Goal: Task Accomplishment & Management: Complete application form

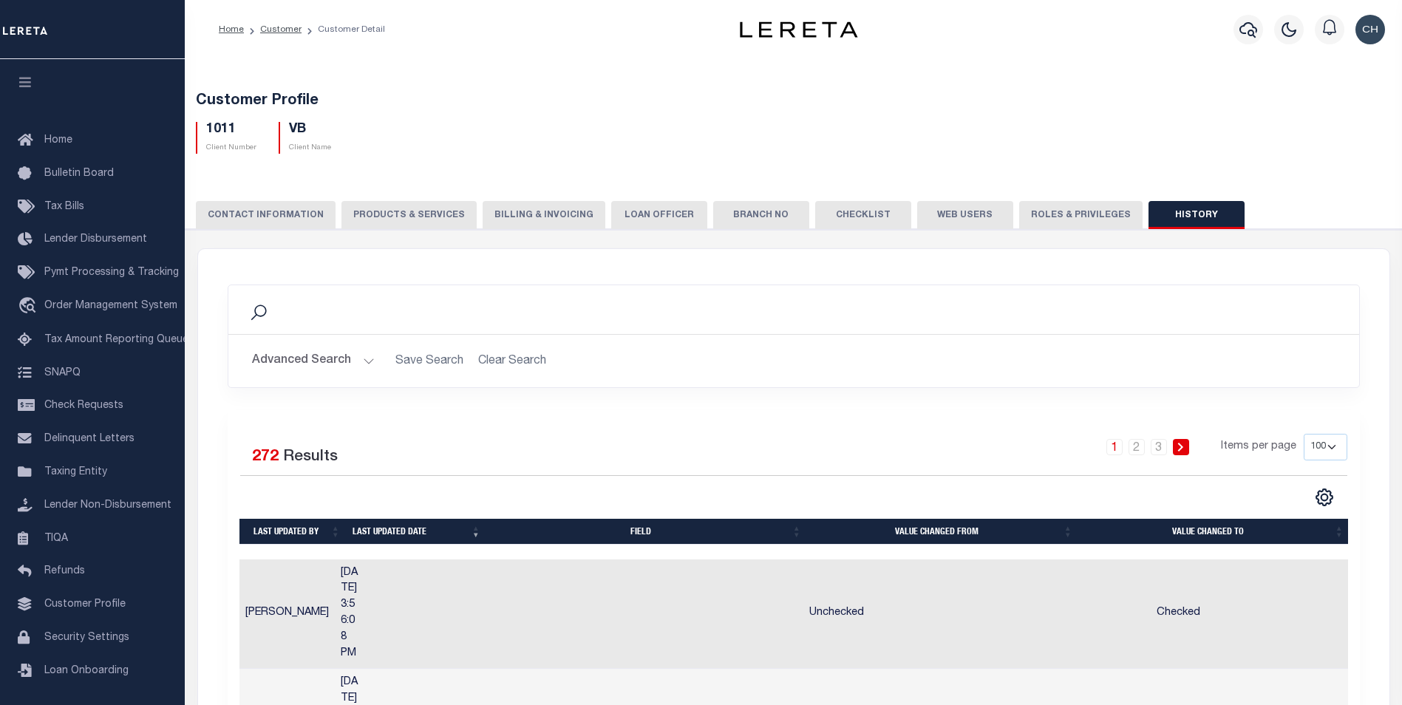
select select "100"
click at [403, 216] on button "PRODUCTS & SERVICES" at bounding box center [408, 215] width 135 height 28
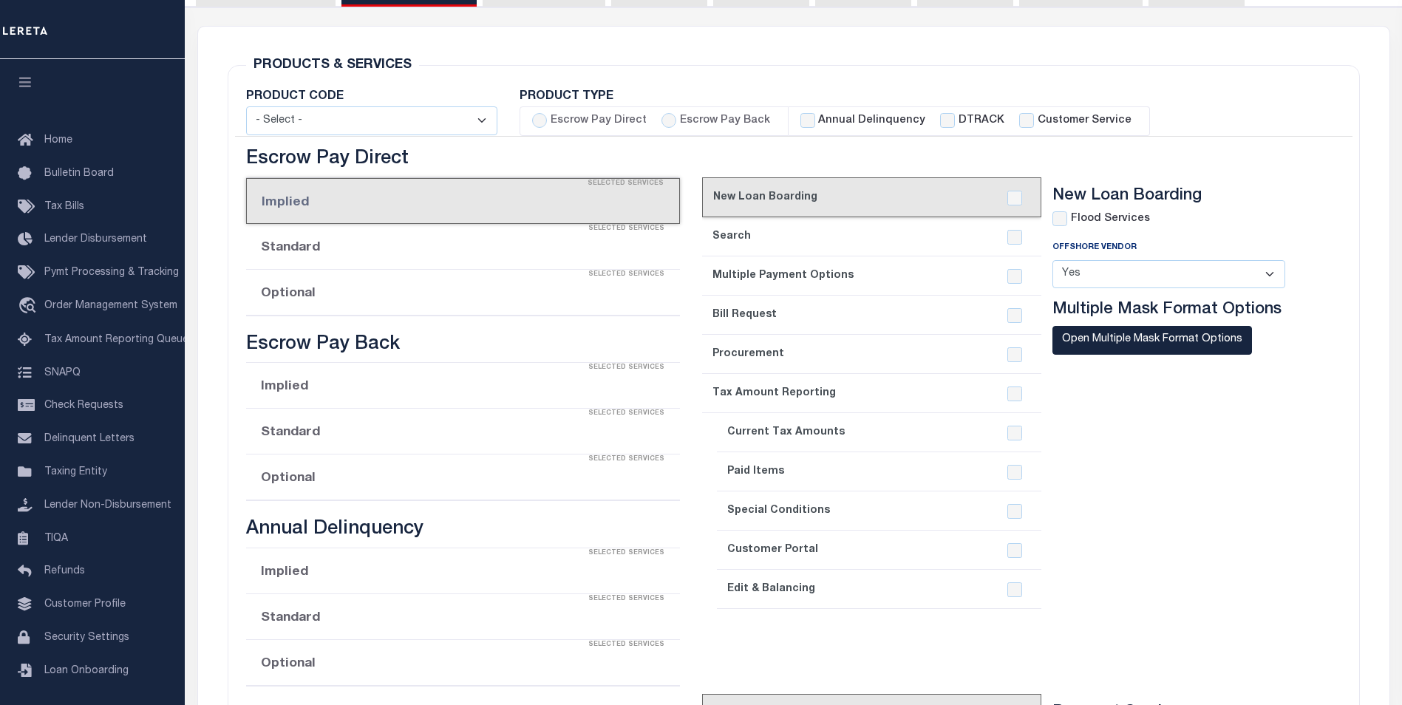
scroll to position [247, 0]
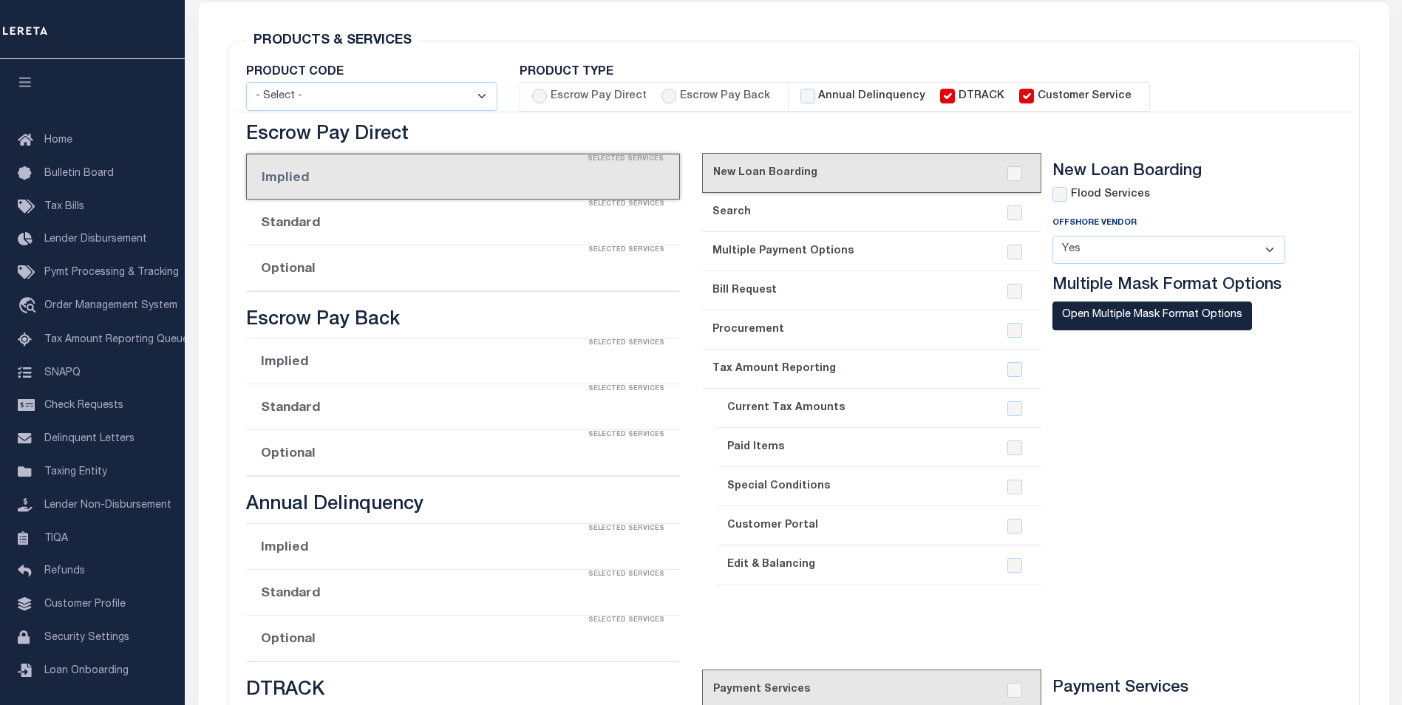
select select "STX"
radio input "true"
checkbox input "true"
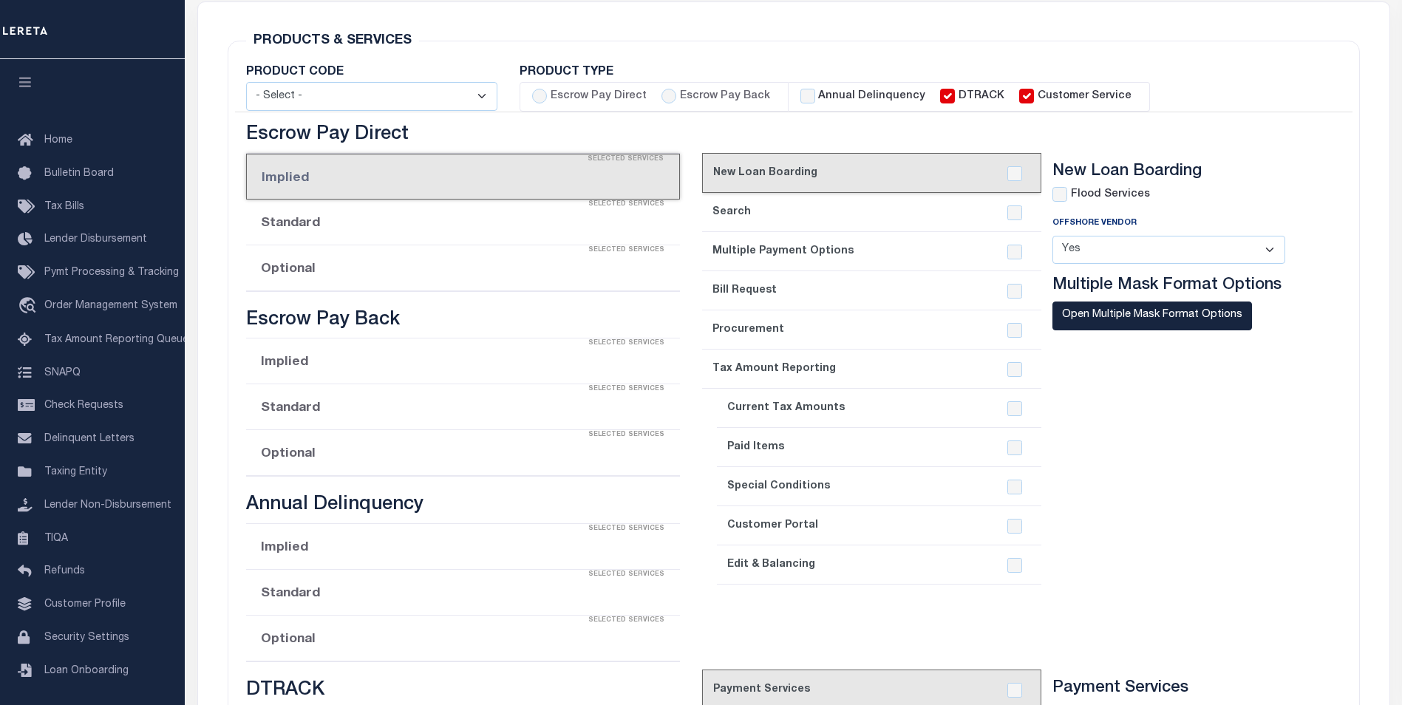
checkbox input "true"
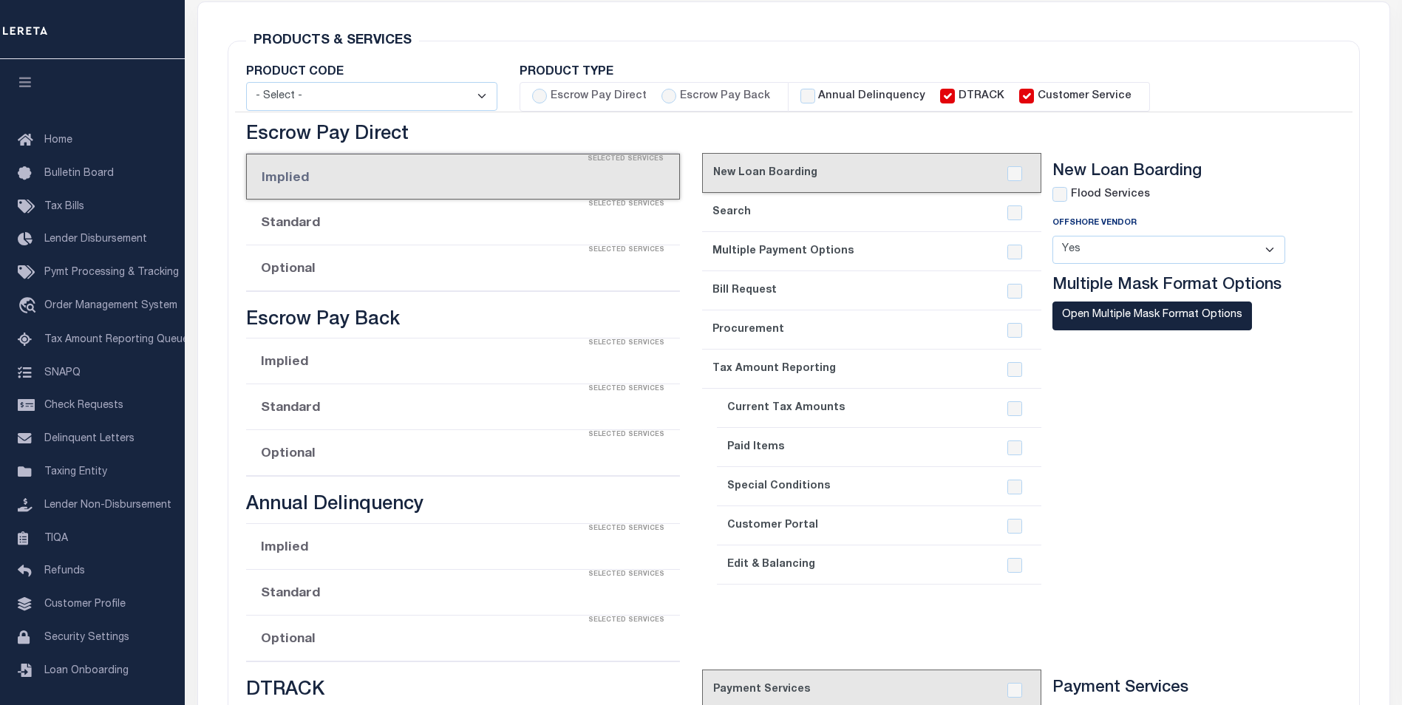
checkbox input "true"
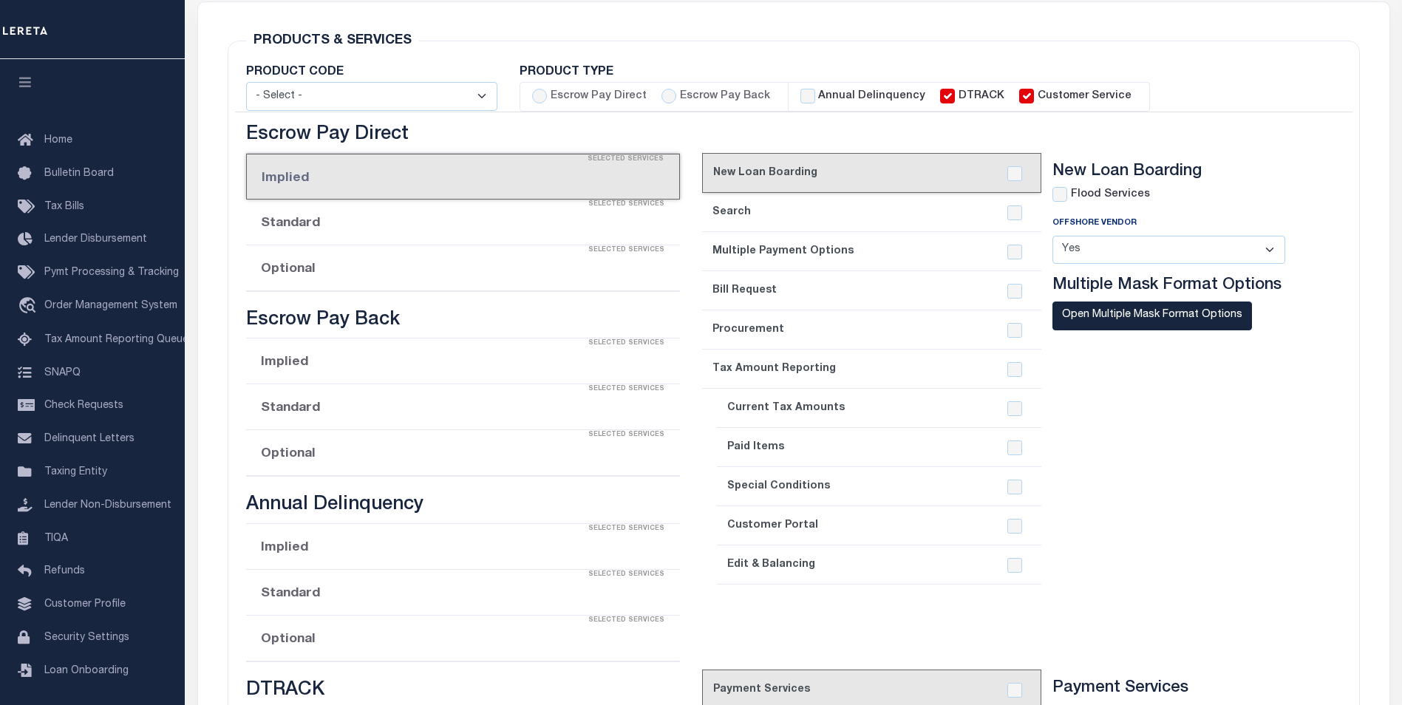
checkbox input "true"
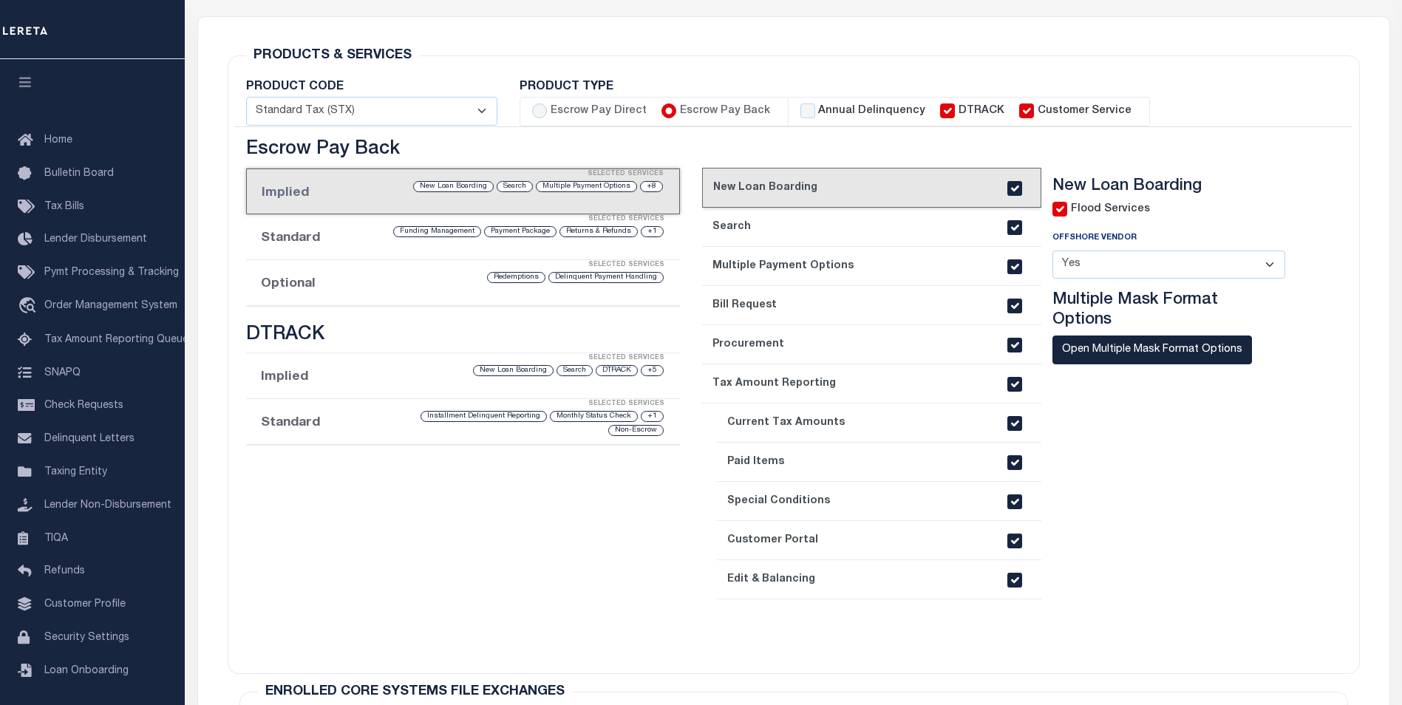
click at [356, 287] on li "Optional Selected Services Delinquent Payment Handling Redemptions" at bounding box center [463, 283] width 434 height 46
